Goal: Task Accomplishment & Management: Use online tool/utility

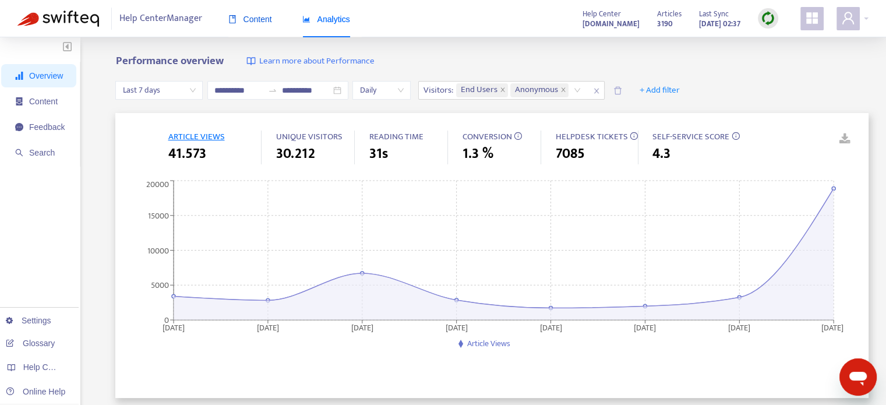
click at [263, 17] on span "Content" at bounding box center [250, 19] width 44 height 9
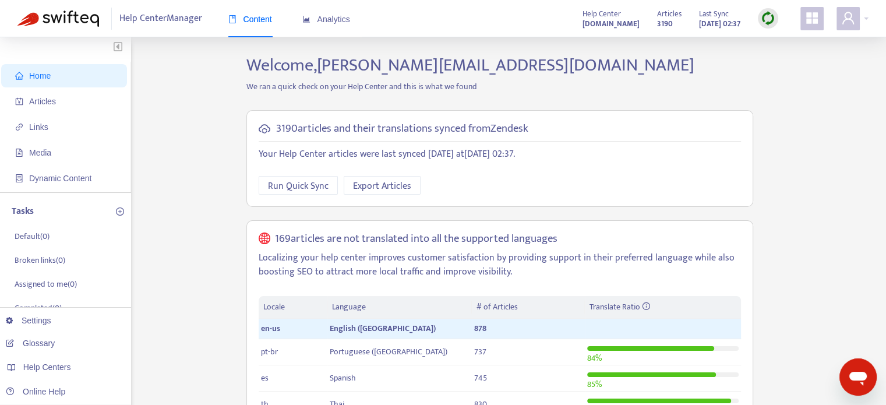
drag, startPoint x: 78, startPoint y: 104, endPoint x: 527, endPoint y: 22, distance: 456.7
click at [78, 104] on span "Articles" at bounding box center [66, 101] width 103 height 23
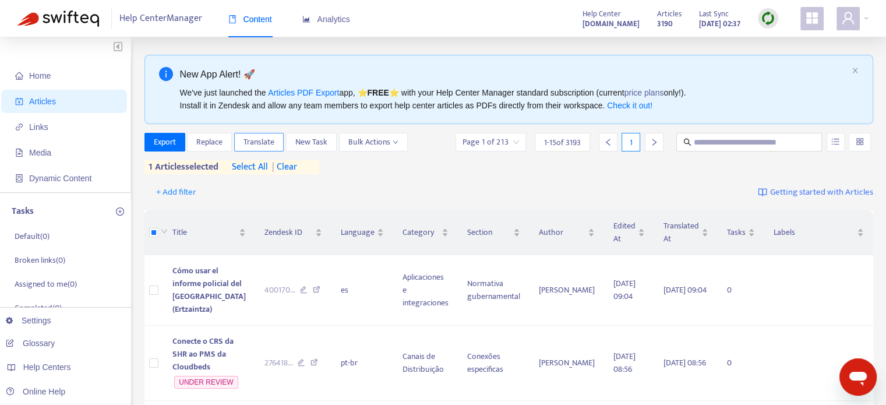
click at [269, 146] on span "Translate" at bounding box center [259, 142] width 31 height 13
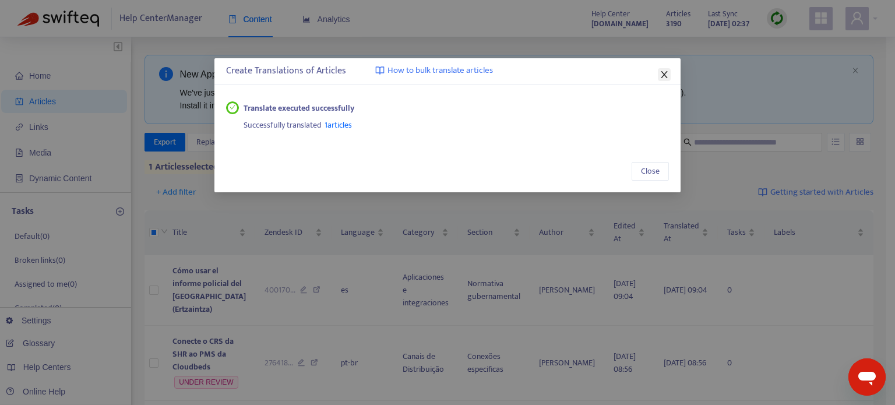
drag, startPoint x: 663, startPoint y: 73, endPoint x: 660, endPoint y: 79, distance: 6.5
click at [663, 73] on icon "close" at bounding box center [664, 74] width 6 height 7
